Goal: Complete application form

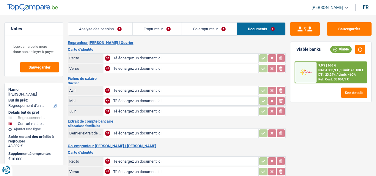
select select "refinancing"
select select "household"
select select "144"
click at [123, 57] on input "Téléchargez un document ici" at bounding box center [185, 58] width 144 height 9
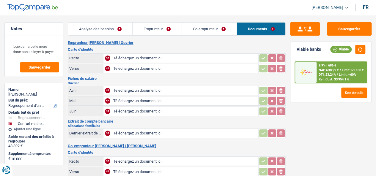
click at [126, 56] on input "Téléchargez un document ici" at bounding box center [185, 58] width 144 height 9
click at [343, 26] on button "Sauvegarder" at bounding box center [349, 28] width 45 height 13
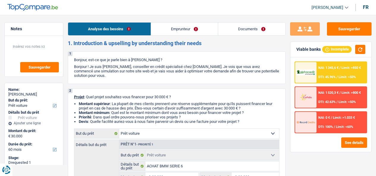
select select "car"
select select "60"
select select "car"
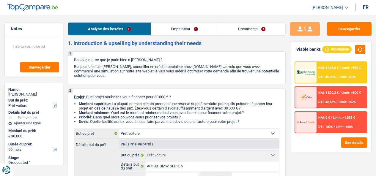
select select "yes"
select select "60"
select select "independent"
select select "netSalary"
select select "mealVouchers"
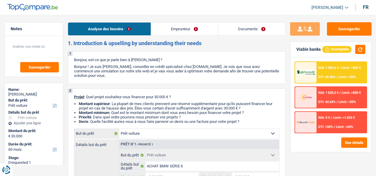
select select "rents"
select select "car"
select select "yes"
select select "60"
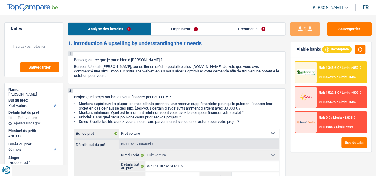
click at [243, 29] on link "Documents" at bounding box center [251, 29] width 67 height 13
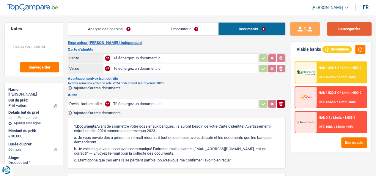
drag, startPoint x: 346, startPoint y: 28, endPoint x: 190, endPoint y: 4, distance: 157.9
click at [190, 9] on div "[PERSON_NAME] Se déconnecter fr Notes Sauvegarder Name: [PERSON_NAME] But du pr…" at bounding box center [188, 131] width 376 height 245
click at [344, 34] on button "Sauvegarder" at bounding box center [349, 28] width 45 height 13
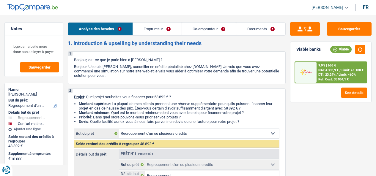
select select "refinancing"
select select "household"
select select "144"
select select "refinancing"
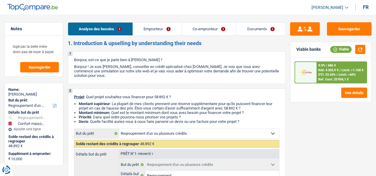
select select "refinancing"
select select "yes"
select select "household"
select select "false"
select select "144"
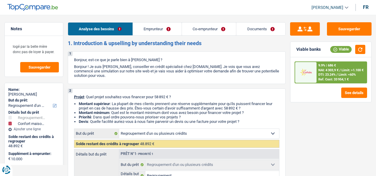
select select "worker"
select select "familyAllowances"
select select "netSalary"
select select "mealVouchers"
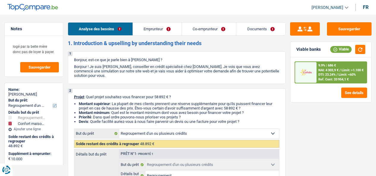
select select "netSalary"
select select "mealVouchers"
select select "liveWithParents"
select select "personalLoan"
select select "homeFurnishingOrRelocation"
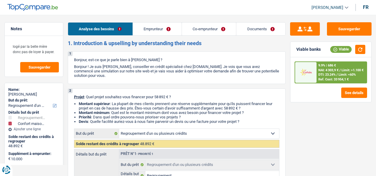
select select "144"
select select "carLoan"
select select "60"
select select "personalLoan"
select select "homeFurnishingOrRelocation"
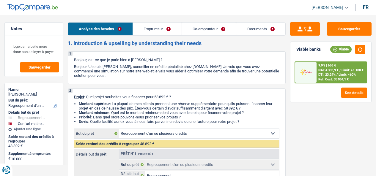
select select "12"
select select "cardOrCredit"
select select "personalLoan"
select select "homeFurnishingOrRelocation"
select select "30"
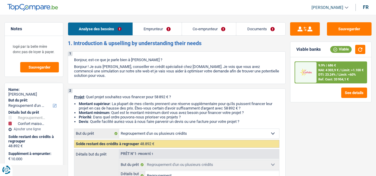
select select "cardOrCredit"
select select "refinancing"
select select "yes"
select select "household"
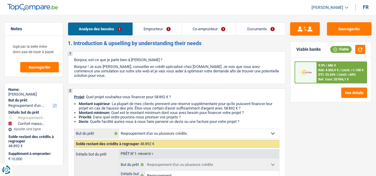
select select "false"
select select "144"
click at [255, 29] on link "Documents" at bounding box center [260, 29] width 49 height 13
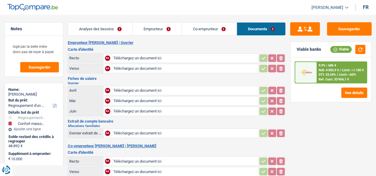
click at [131, 59] on input "Téléchargez un document ici" at bounding box center [185, 58] width 144 height 9
click at [150, 59] on input "Téléchargez un document ici" at bounding box center [185, 58] width 144 height 9
click at [136, 59] on input "Téléchargez un document ici" at bounding box center [185, 58] width 144 height 9
drag, startPoint x: 127, startPoint y: 89, endPoint x: 96, endPoint y: 92, distance: 31.1
click at [96, 92] on td "Avril" at bounding box center [85, 91] width 35 height 10
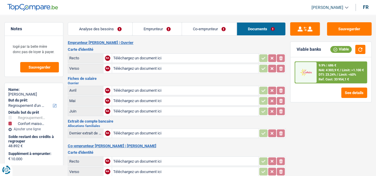
click at [120, 88] on input "Téléchargez un document ici" at bounding box center [185, 90] width 144 height 9
type input "C:\fakepath\MME BILLENS MAI FP.pdf"
click at [149, 98] on input "Téléchargez un document ici" at bounding box center [185, 101] width 144 height 9
type input "C:\fakepath\MME BILLENS JUIN FP.pdf"
click at [137, 110] on input "Téléchargez un document ici" at bounding box center [185, 111] width 144 height 9
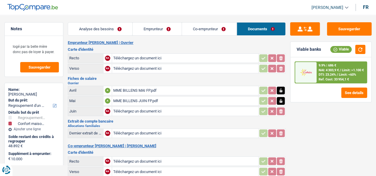
type input "C:\fakepath\MME BILLENS JUILLET FP.pdf"
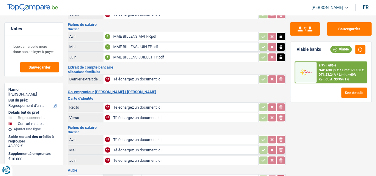
scroll to position [56, 0]
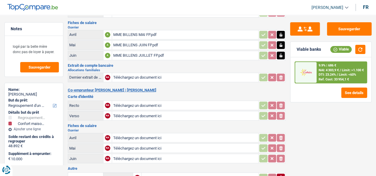
click at [131, 74] on input "Téléchargez un document ici" at bounding box center [185, 77] width 144 height 9
type input "C:\fakepath\filename.PDF"
click at [131, 101] on input "Téléchargez un document ici" at bounding box center [185, 105] width 144 height 9
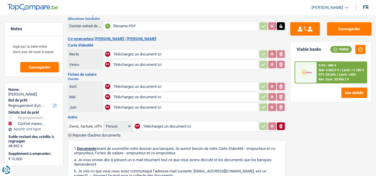
scroll to position [108, 0]
click at [121, 83] on input "Téléchargez un document ici" at bounding box center [185, 86] width 144 height 9
type input "C:\fakepath\MR BILLENS MAI FP.pdf"
click at [145, 93] on input "Téléchargez un document ici" at bounding box center [185, 96] width 144 height 9
type input "C:\fakepath\MR BILLENS JUIN FP.pdf"
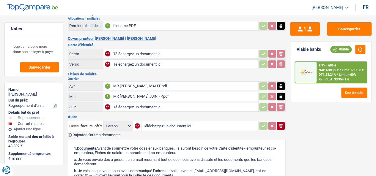
click at [129, 103] on input "Téléchargez un document ici" at bounding box center [185, 107] width 144 height 9
type input "C:\fakepath\MR BILLENS JUILLET FP.pdf"
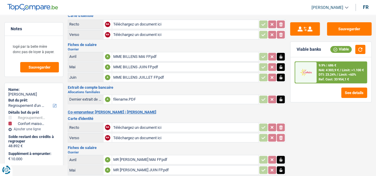
scroll to position [0, 0]
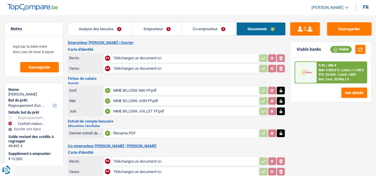
click at [131, 60] on input "Téléchargez un document ici" at bounding box center [185, 58] width 144 height 9
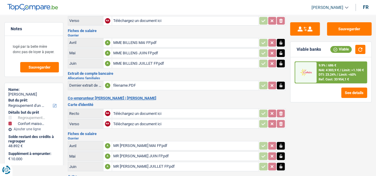
scroll to position [48, 0]
click at [134, 111] on input "Téléchargez un document ici" at bounding box center [185, 113] width 144 height 9
type input "C:\fakepath\pro-egT6z0NQ.jpeg"
click at [143, 120] on input "Téléchargez un document ici" at bounding box center [185, 123] width 144 height 9
type input "C:\fakepath\352903f6-1c98-4a63-a364-32b07461baa4.JPG"
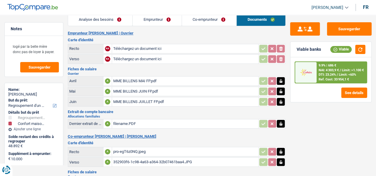
scroll to position [7, 0]
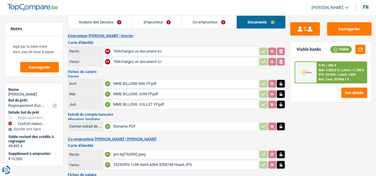
click at [129, 51] on input "Téléchargez un document ici" at bounding box center [185, 51] width 144 height 9
type input "C:\fakepath\pro-y3Dp3XdP.jpeg"
click at [161, 62] on input "Téléchargez un document ici" at bounding box center [185, 61] width 144 height 9
type input "C:\fakepath\pro-U8E8EsCq.jpeg"
click at [145, 54] on div "pro-y3Dp3XdP.jpeg" at bounding box center [185, 51] width 144 height 9
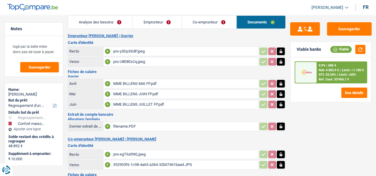
click at [126, 51] on div "pro-y3Dp3XdP.jpeg" at bounding box center [185, 51] width 144 height 9
click at [135, 60] on div "pro-U8E8EsCq.jpeg" at bounding box center [185, 61] width 144 height 9
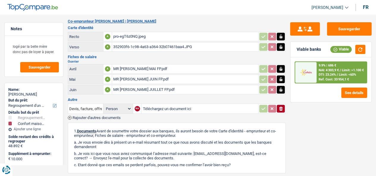
scroll to position [127, 0]
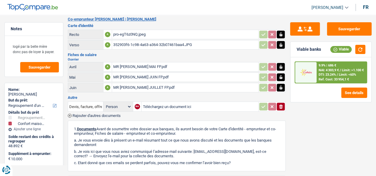
click at [129, 32] on div "pro-egT6z0NQ.jpeg" at bounding box center [185, 34] width 144 height 9
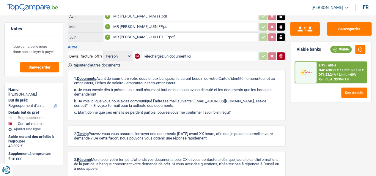
scroll to position [211, 0]
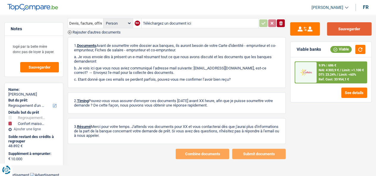
click at [337, 26] on button "Sauvegarder" at bounding box center [349, 28] width 45 height 13
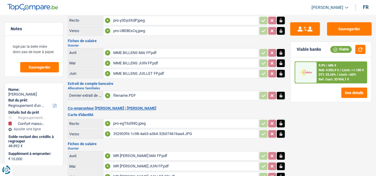
scroll to position [0, 0]
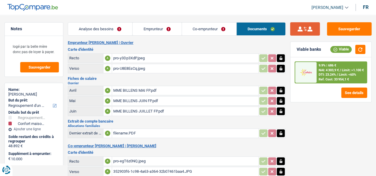
click at [300, 28] on button "submit" at bounding box center [305, 28] width 30 height 13
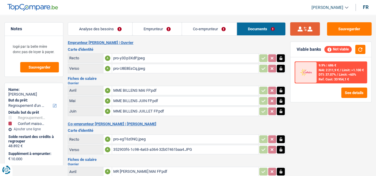
click at [301, 29] on button "submit" at bounding box center [305, 28] width 30 height 13
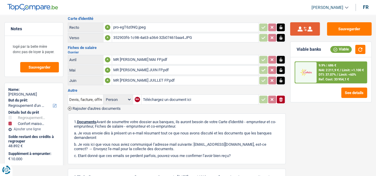
scroll to position [134, 0]
click at [304, 32] on button "submit" at bounding box center [305, 28] width 30 height 13
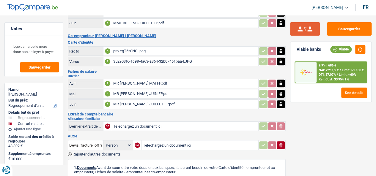
scroll to position [89, 0]
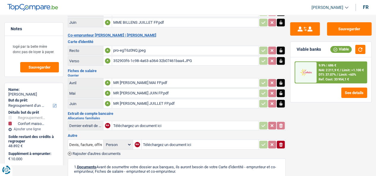
click at [117, 124] on input "Téléchargez un document ici" at bounding box center [185, 125] width 144 height 9
type input "C:\fakepath\filename.PDF"
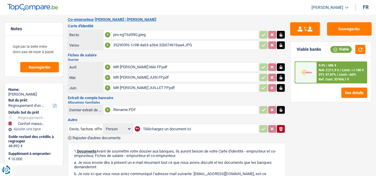
scroll to position [106, 0]
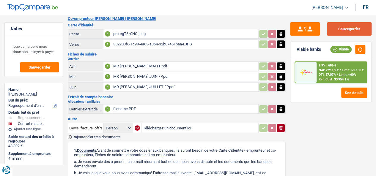
click at [343, 31] on button "Sauvegarder" at bounding box center [349, 28] width 45 height 13
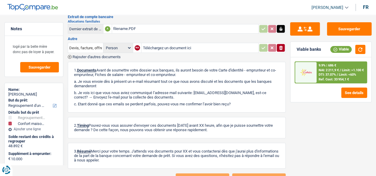
scroll to position [211, 0]
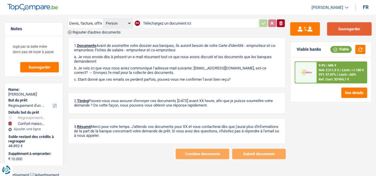
click at [346, 29] on button "Sauvegarder" at bounding box center [349, 28] width 45 height 13
